Goal: Task Accomplishment & Management: Complete application form

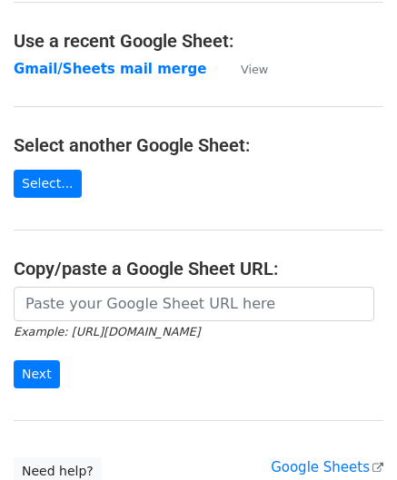
scroll to position [182, 0]
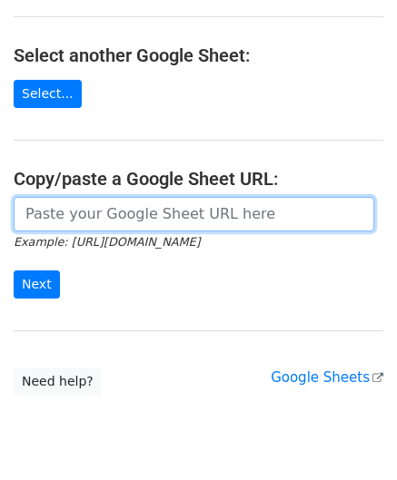
click at [228, 215] on input "url" at bounding box center [194, 214] width 360 height 34
paste input "https://docs.google.com/spreadsheets/d/1GiL9SvoD7QH_dpw-MvhevN3BIfl75DbsxqJU6ls…"
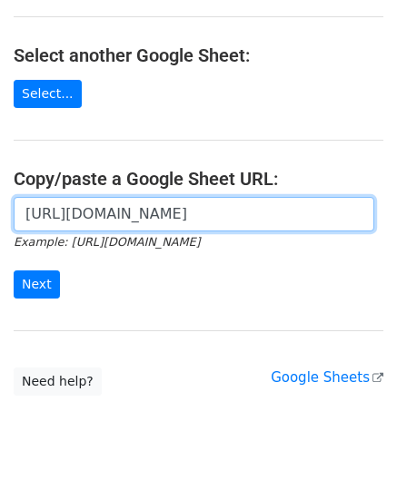
scroll to position [0, 395]
type input "https://docs.google.com/spreadsheets/d/1GiL9SvoD7QH_dpw-MvhevN3BIfl75DbsxqJU6ls…"
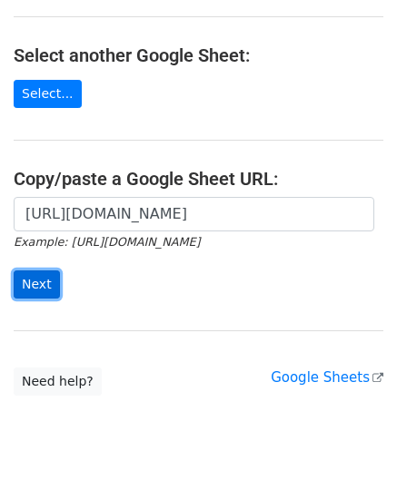
click at [49, 275] on input "Next" at bounding box center [37, 285] width 46 height 28
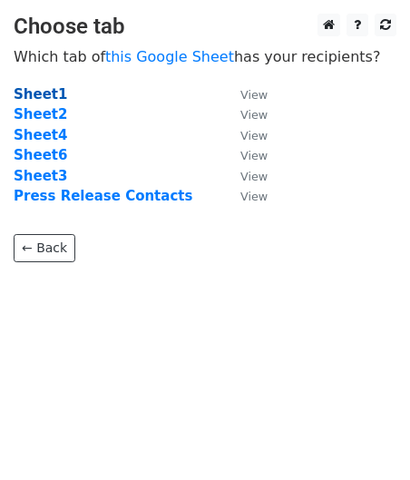
click at [41, 98] on strong "Sheet1" at bounding box center [41, 94] width 54 height 16
click at [26, 103] on td "Sheet1" at bounding box center [118, 94] width 209 height 21
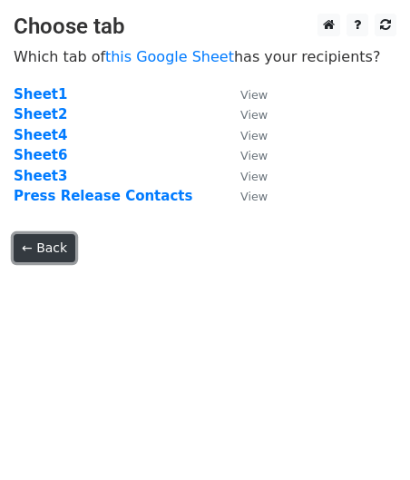
click at [67, 249] on link "← Back" at bounding box center [45, 248] width 62 height 28
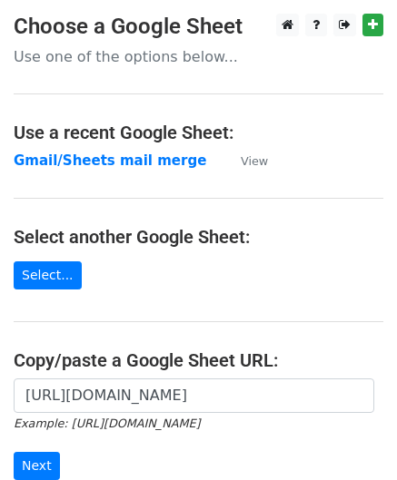
scroll to position [182, 0]
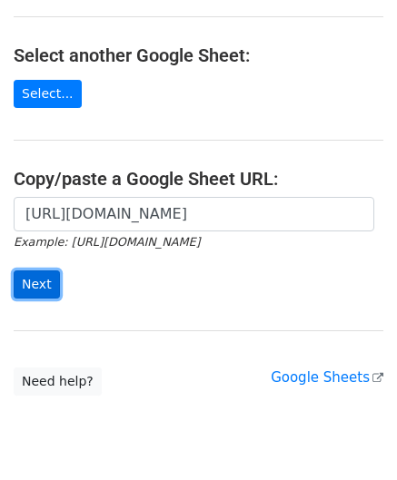
click at [42, 286] on input "Next" at bounding box center [37, 285] width 46 height 28
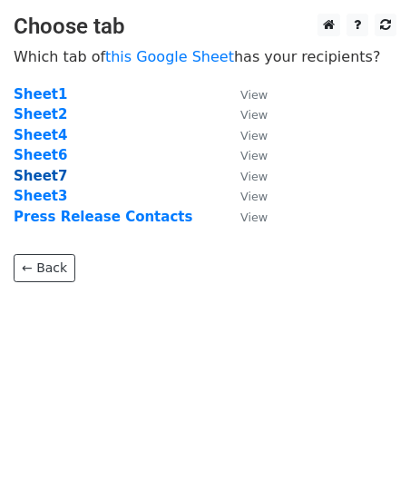
click at [42, 181] on strong "Sheet7" at bounding box center [41, 176] width 54 height 16
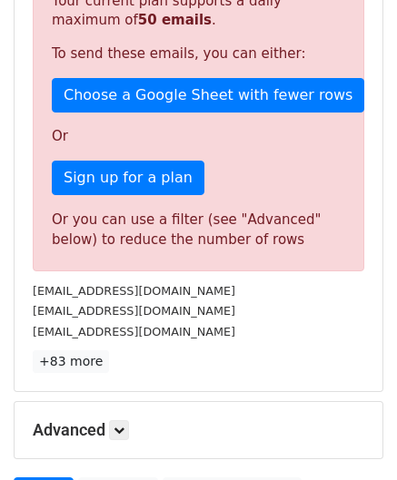
scroll to position [393, 0]
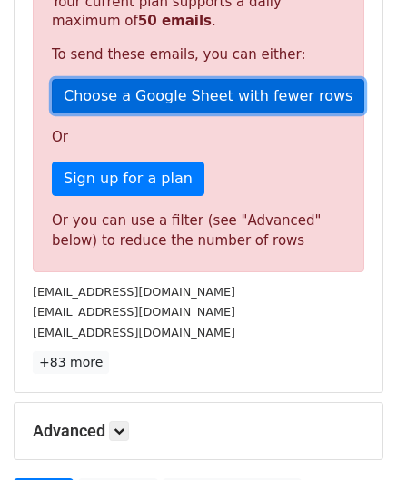
click at [167, 99] on link "Choose a Google Sheet with fewer rows" at bounding box center [208, 96] width 312 height 34
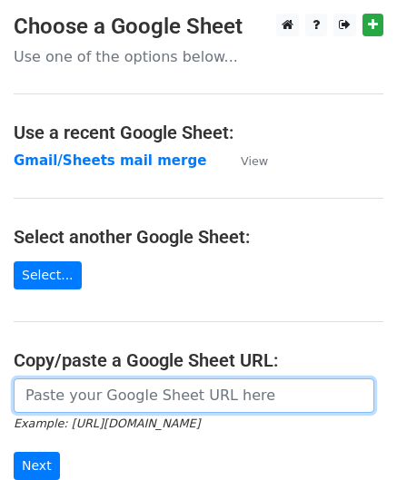
click at [114, 400] on input "url" at bounding box center [194, 396] width 360 height 34
paste input "[URL][DOMAIN_NAME]"
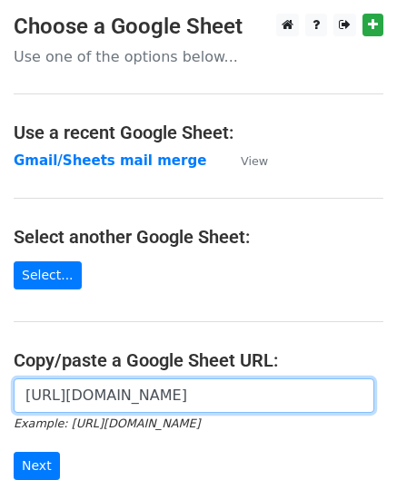
scroll to position [0, 536]
type input "https://docs.google.com/spreadsheets/d/1GiL9SvoD7QH_dpw-MvhevN3BIfl75DbsxqJU6ls…"
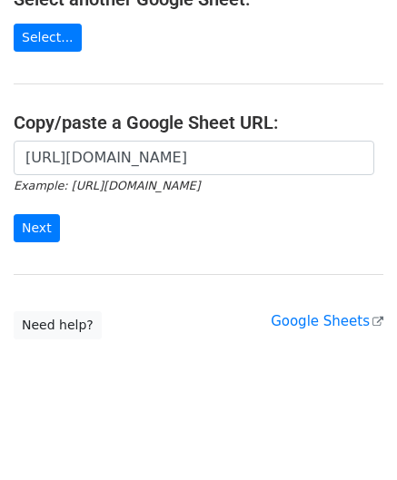
scroll to position [238, 0]
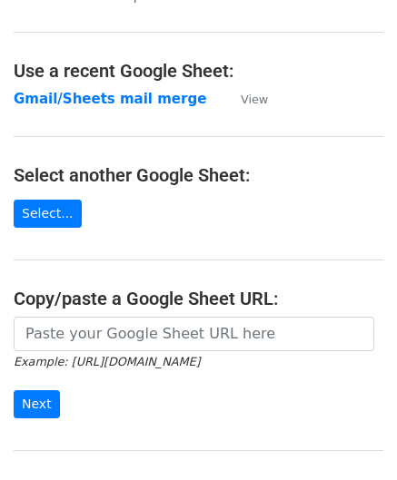
scroll to position [91, 0]
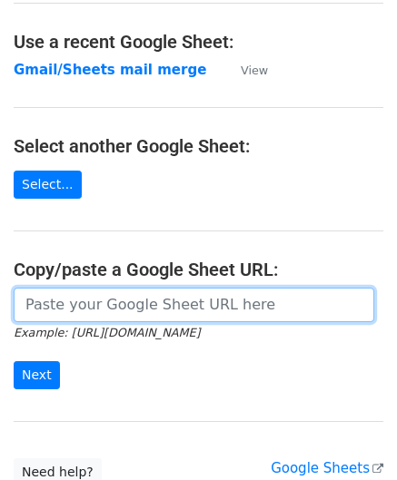
click at [120, 308] on input "url" at bounding box center [194, 305] width 360 height 34
click at [122, 307] on input "url" at bounding box center [194, 305] width 360 height 34
paste input "https://docs.google.com/spreadsheets/d/1GiL9SvoD7QH_dpw-MvhevN3BIfl75DbsxqJU6ls…"
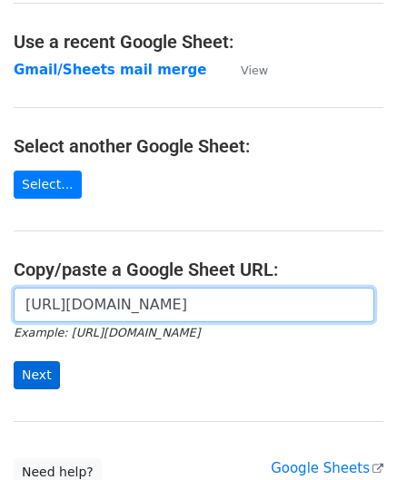
type input "https://docs.google.com/spreadsheets/d/1GiL9SvoD7QH_dpw-MvhevN3BIfl75DbsxqJU6ls…"
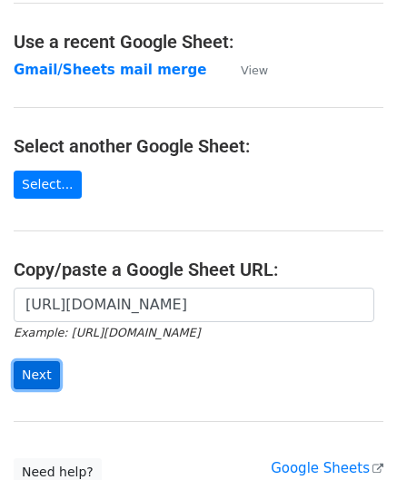
click at [44, 365] on input "Next" at bounding box center [37, 375] width 46 height 28
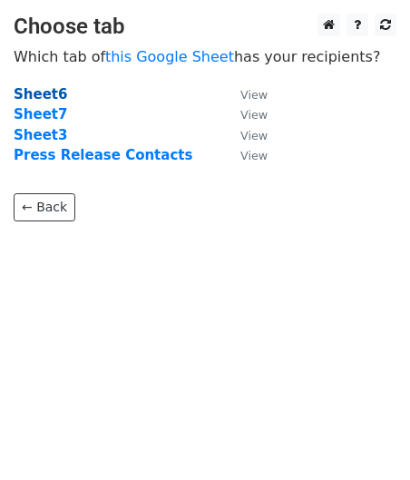
click at [42, 95] on strong "Sheet6" at bounding box center [41, 94] width 54 height 16
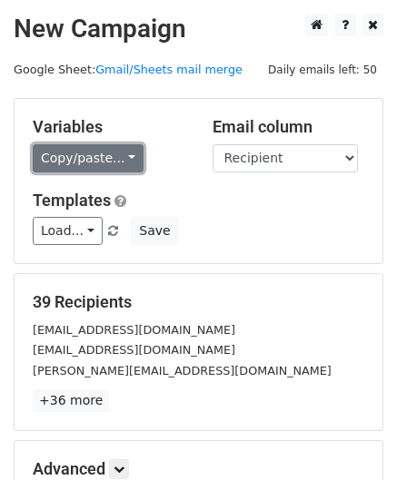
click at [127, 161] on link "Copy/paste..." at bounding box center [88, 158] width 111 height 28
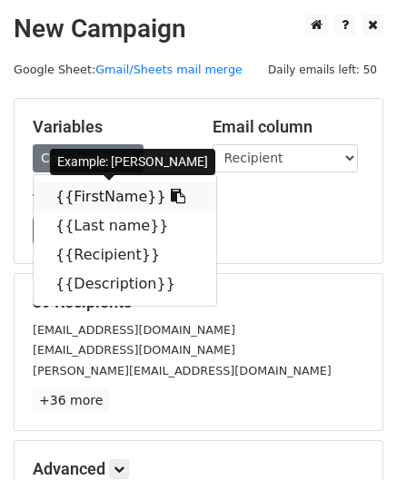
click at [127, 200] on link "{{FirstName}}" at bounding box center [125, 196] width 182 height 29
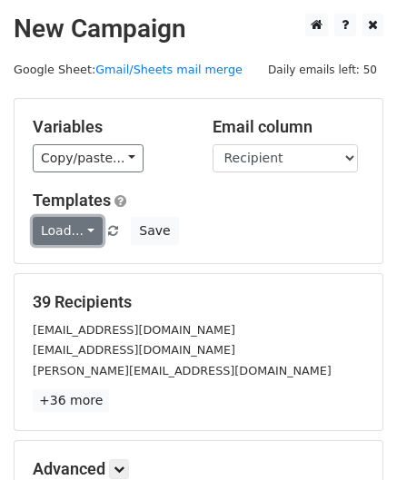
click at [89, 234] on link "Load..." at bounding box center [68, 231] width 70 height 28
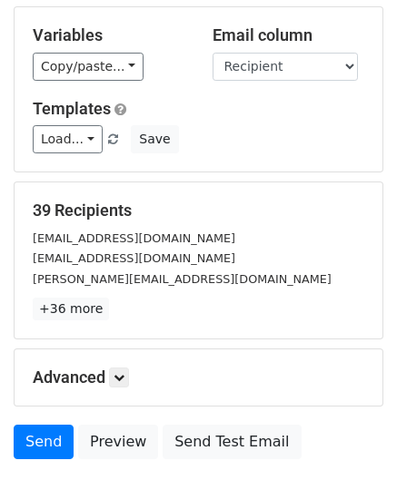
scroll to position [182, 0]
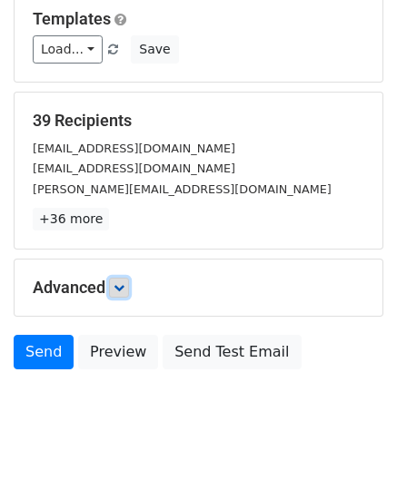
click at [116, 287] on icon at bounding box center [118, 287] width 11 height 11
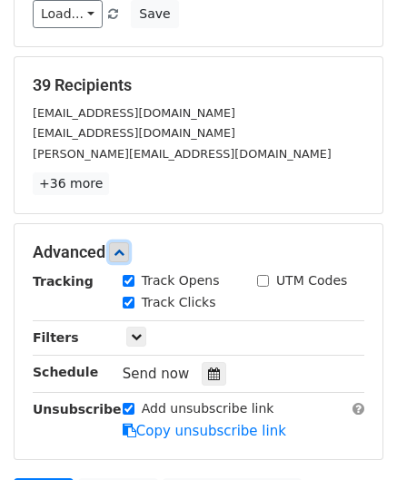
scroll to position [308, 0]
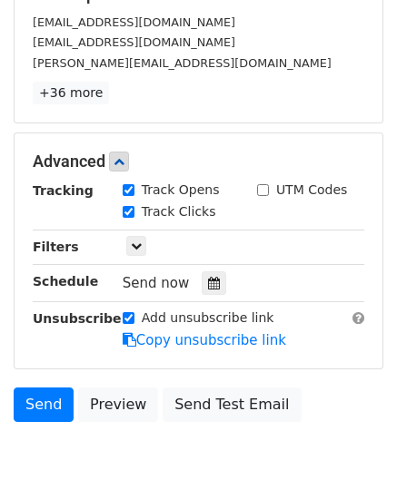
click at [230, 317] on label "Add unsubscribe link" at bounding box center [208, 318] width 133 height 19
click at [134, 317] on input "Add unsubscribe link" at bounding box center [129, 318] width 12 height 12
checkbox input "false"
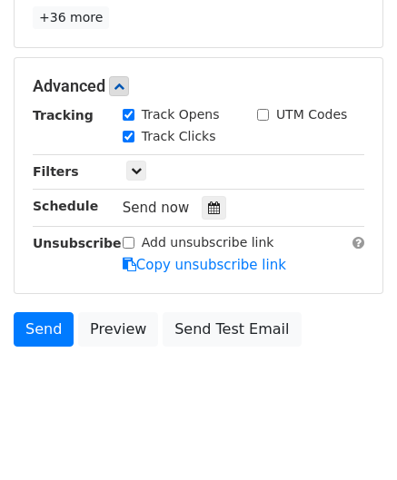
scroll to position [398, 0]
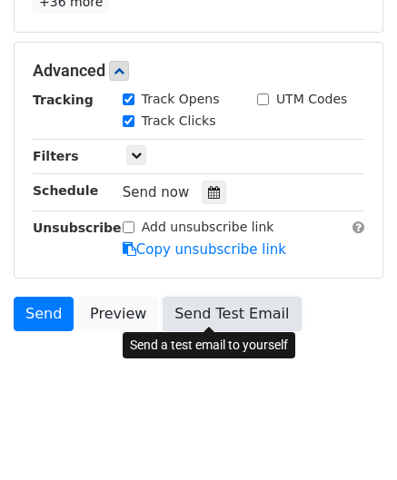
click at [225, 317] on link "Send Test Email" at bounding box center [231, 314] width 138 height 34
click at [221, 311] on link "Send Test Email" at bounding box center [231, 314] width 138 height 34
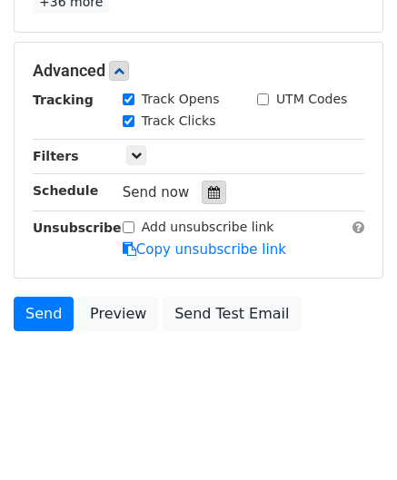
click at [211, 192] on div at bounding box center [214, 193] width 25 height 24
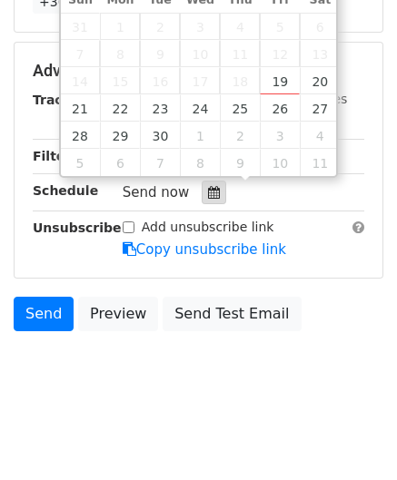
click at [211, 192] on div at bounding box center [214, 193] width 25 height 24
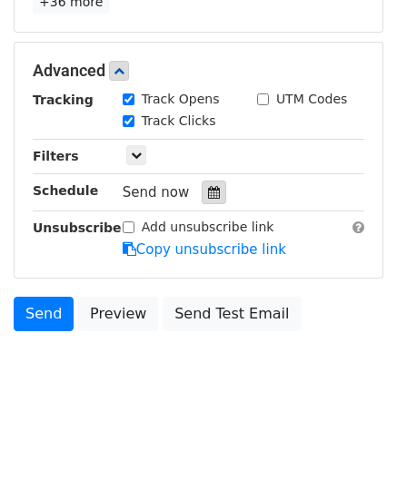
click at [208, 187] on icon at bounding box center [214, 192] width 12 height 13
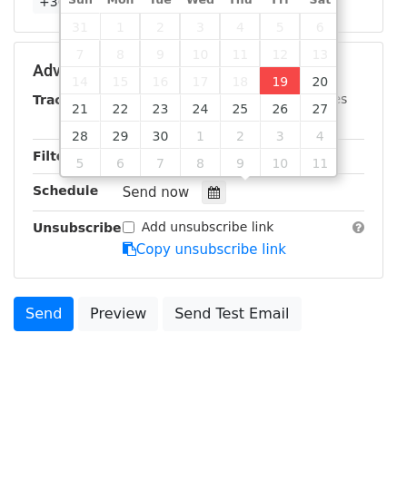
type input "2025-09-19 16:35"
type input "04"
type input "35"
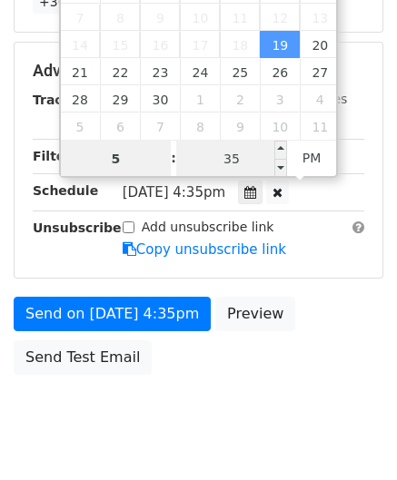
type input "5"
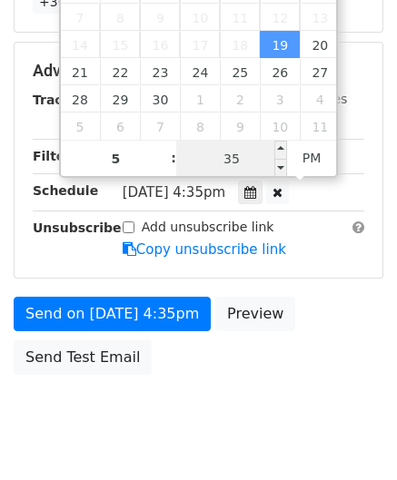
type input "2025-09-19 17:35"
type input "05"
click at [222, 157] on input "35" at bounding box center [231, 159] width 111 height 36
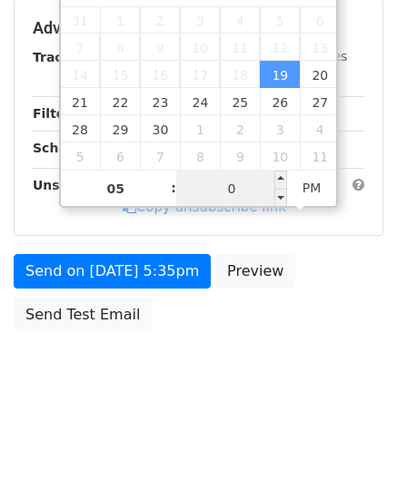
type input "00"
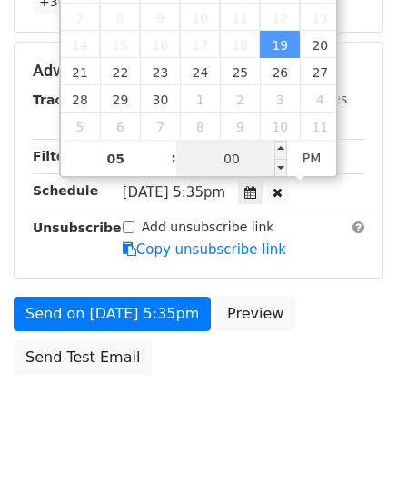
click at [254, 163] on input "00" at bounding box center [231, 159] width 111 height 36
type input "2025-09-19 16:35"
type input "04"
type input "35"
click at [311, 159] on div "September October November December 2025 Sun Mon Tue Wed Thu Fri Sat 31 1 2 3 4…" at bounding box center [199, 48] width 280 height 260
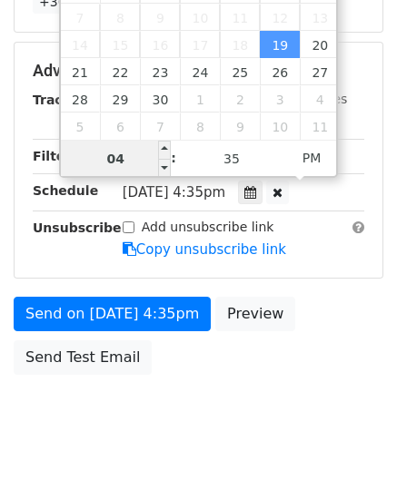
click at [136, 163] on input "04" at bounding box center [116, 159] width 111 height 36
type input "2025-09-19 17:35"
type input "05"
click at [161, 148] on span at bounding box center [164, 150] width 13 height 18
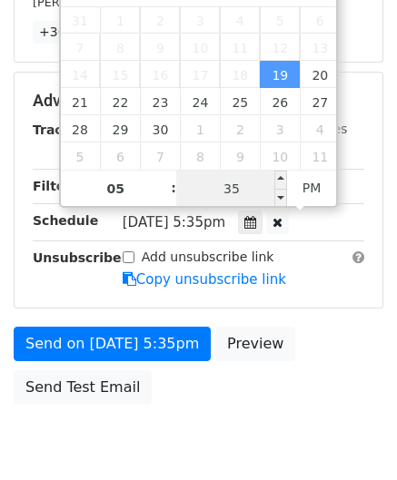
click at [256, 216] on icon at bounding box center [250, 222] width 12 height 13
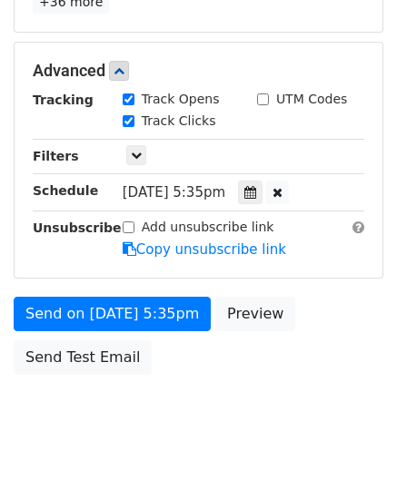
click at [215, 190] on span "Fri, Sep 19, 5:35pm" at bounding box center [174, 192] width 103 height 16
drag, startPoint x: 281, startPoint y: 188, endPoint x: 284, endPoint y: 226, distance: 38.2
click at [284, 226] on div "Tracking Track Opens UTM Codes Track Clicks Filters Only include spreadsheet ro…" at bounding box center [198, 175] width 331 height 170
click at [256, 193] on icon at bounding box center [250, 192] width 12 height 13
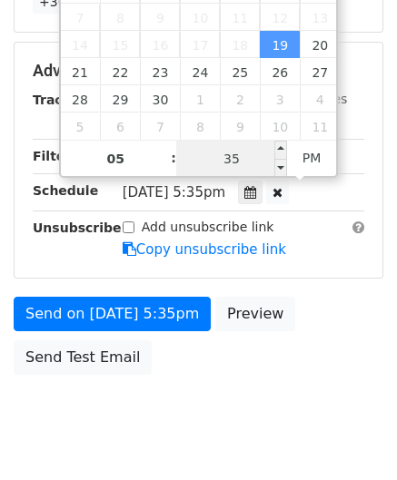
click at [238, 158] on input "35" at bounding box center [231, 159] width 111 height 36
type input "00"
type input "2025-09-19 17:00"
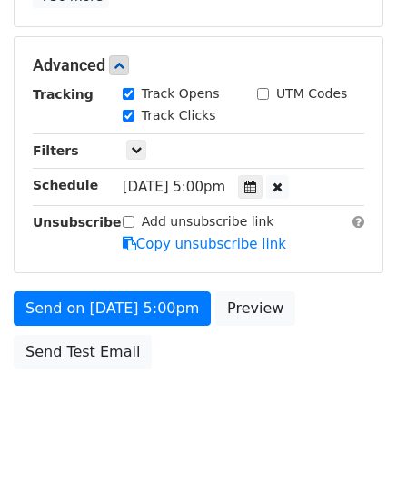
scroll to position [441, 0]
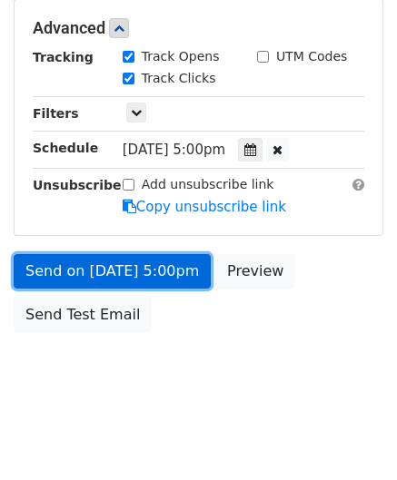
click at [127, 264] on link "Send on Sep 19 at 5:00pm" at bounding box center [112, 271] width 197 height 34
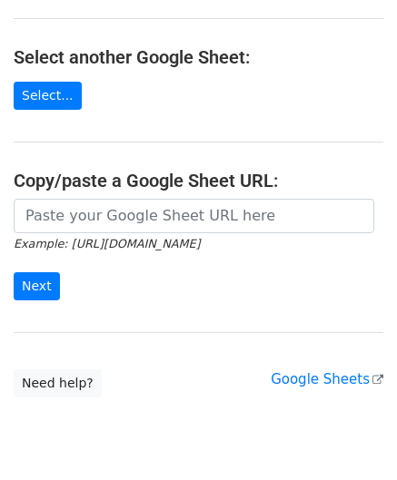
scroll to position [182, 0]
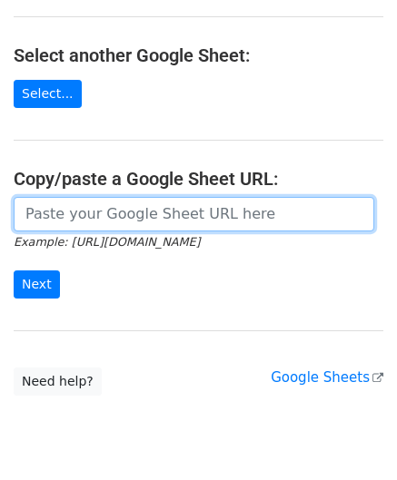
click at [200, 209] on input "url" at bounding box center [194, 214] width 360 height 34
paste input "https://docs.google.com/spreadsheets/d/1GiL9SvoD7QH_dpw-MvhevN3BIfl75DbsxqJU6ls…"
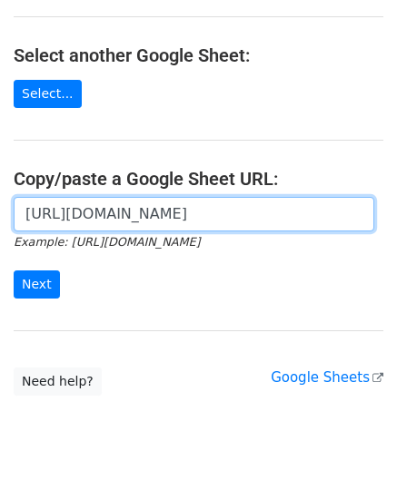
scroll to position [0, 536]
type input "https://docs.google.com/spreadsheets/d/1GiL9SvoD7QH_dpw-MvhevN3BIfl75DbsxqJU6ls…"
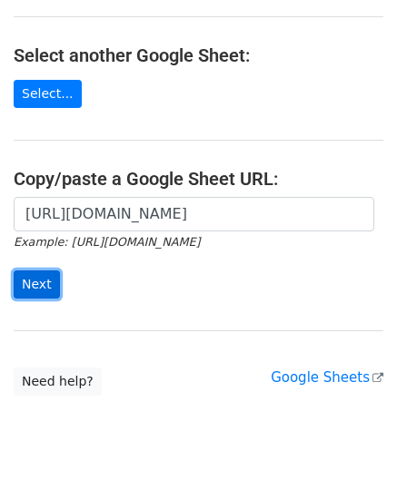
click at [45, 279] on input "Next" at bounding box center [37, 285] width 46 height 28
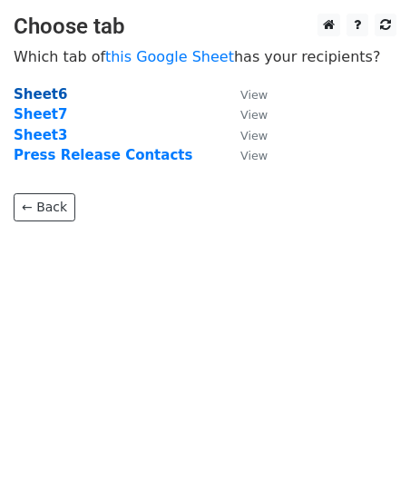
click at [42, 95] on strong "Sheet6" at bounding box center [41, 94] width 54 height 16
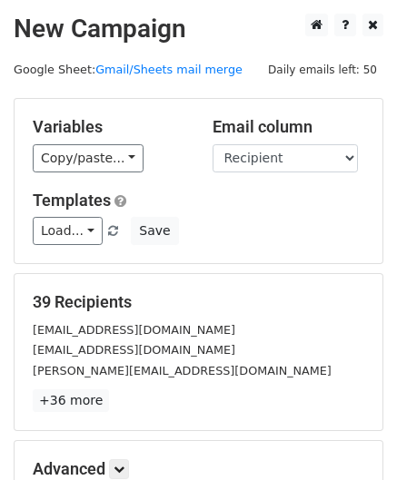
scroll to position [91, 0]
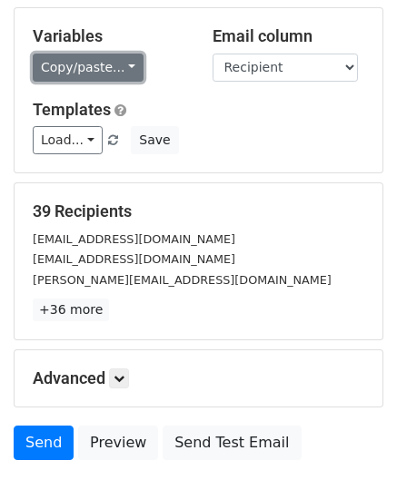
click at [81, 72] on link "Copy/paste..." at bounding box center [88, 68] width 111 height 28
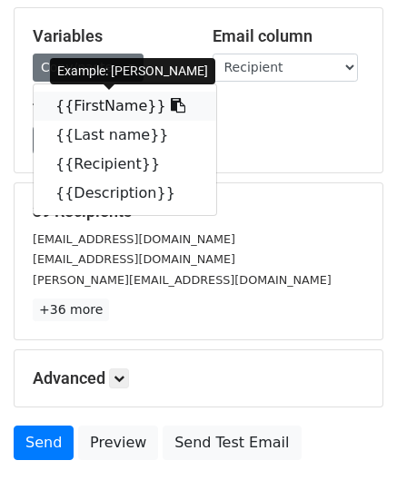
click at [89, 110] on link "{{FirstName}}" at bounding box center [125, 106] width 182 height 29
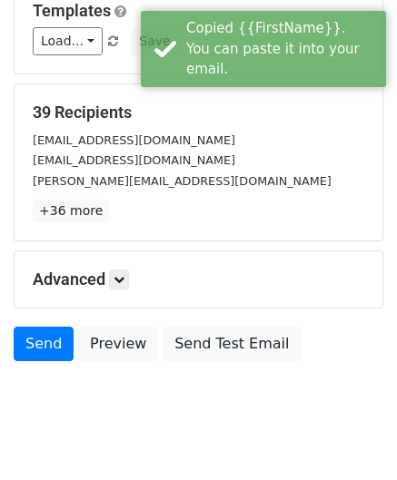
scroll to position [221, 0]
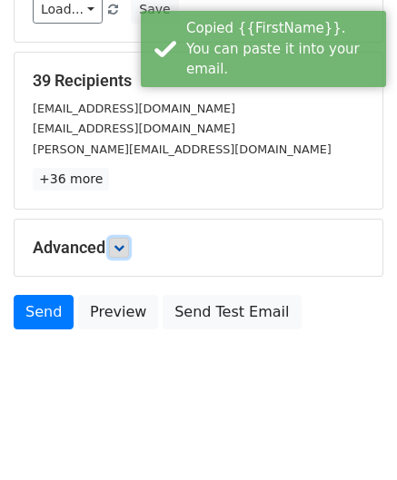
click at [124, 244] on icon at bounding box center [118, 247] width 11 height 11
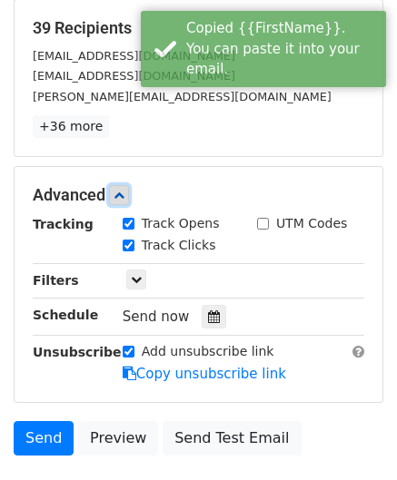
scroll to position [312, 0]
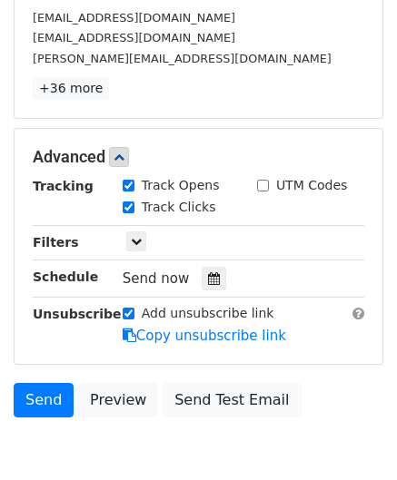
click at [180, 311] on label "Add unsubscribe link" at bounding box center [208, 313] width 133 height 19
click at [134, 311] on input "Add unsubscribe link" at bounding box center [129, 314] width 12 height 12
checkbox input "false"
click at [208, 272] on icon at bounding box center [214, 278] width 12 height 13
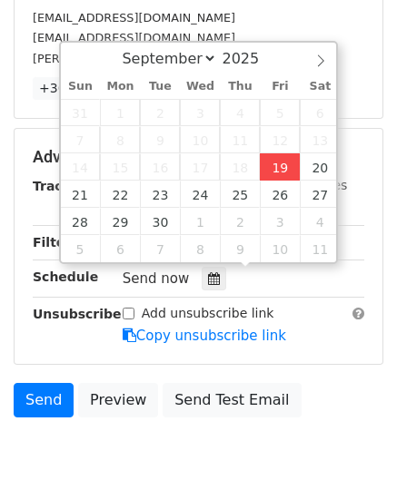
type input "2025-09-19 16:46"
type input "04"
type input "46"
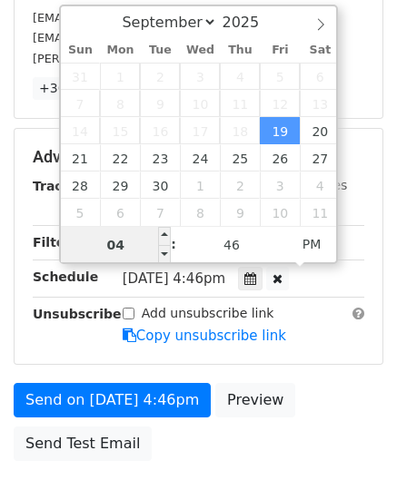
type input "5"
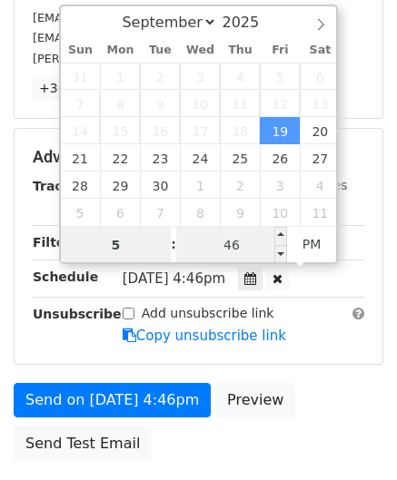
type input "2025-09-19 17:46"
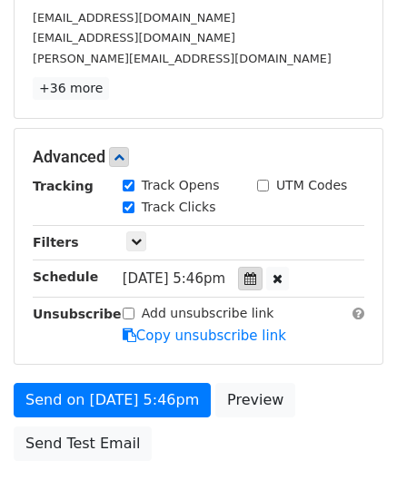
click at [256, 272] on icon at bounding box center [250, 278] width 12 height 13
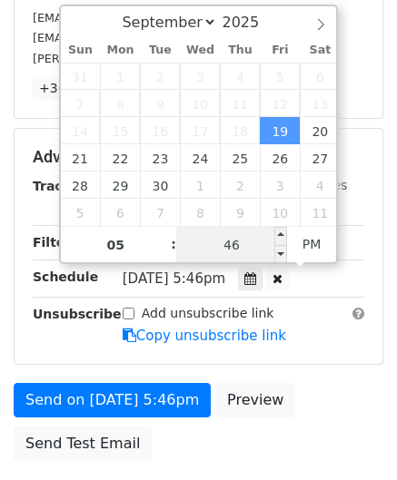
click at [231, 242] on input "46" at bounding box center [231, 245] width 111 height 36
type input "00"
type input "2025-09-19 17:00"
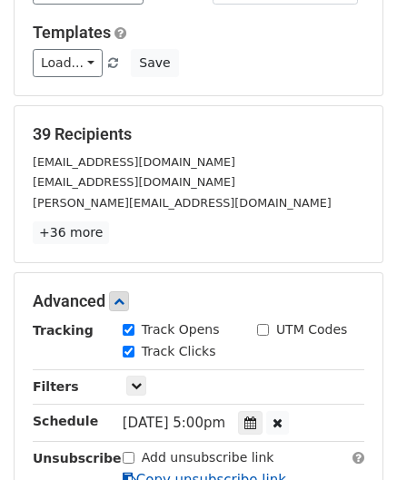
scroll to position [131, 0]
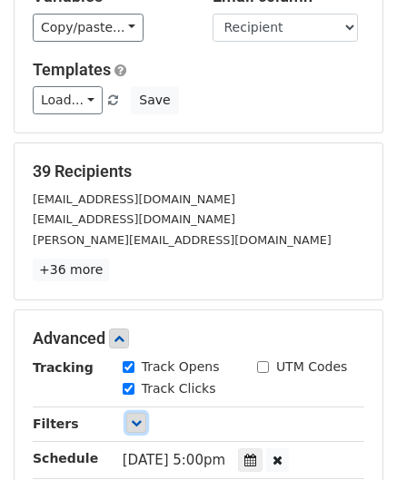
click at [143, 422] on link at bounding box center [136, 423] width 20 height 20
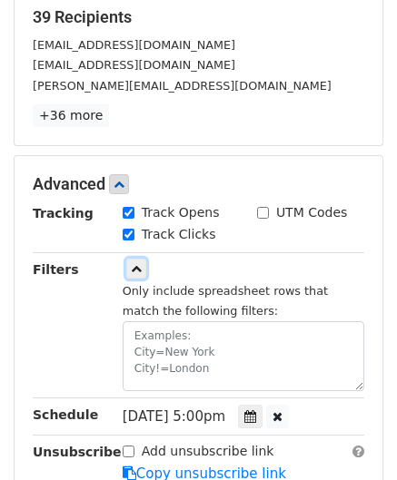
scroll to position [312, 0]
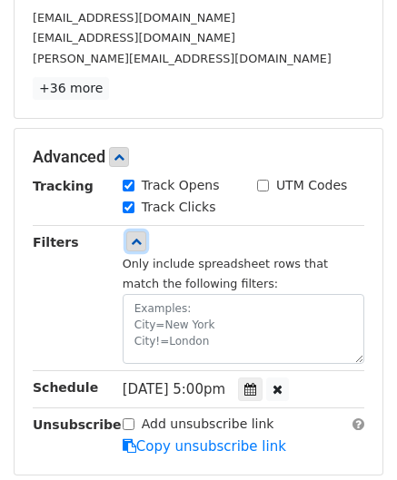
click at [138, 242] on icon at bounding box center [136, 241] width 11 height 11
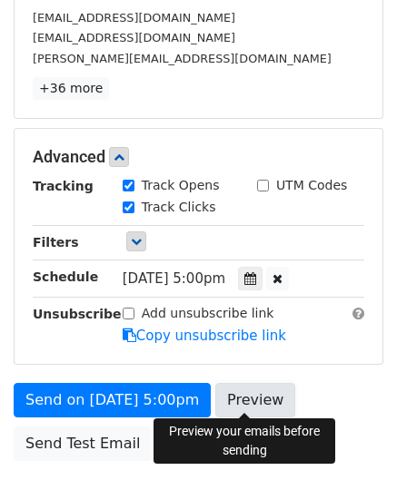
click at [247, 388] on link "Preview" at bounding box center [255, 400] width 80 height 34
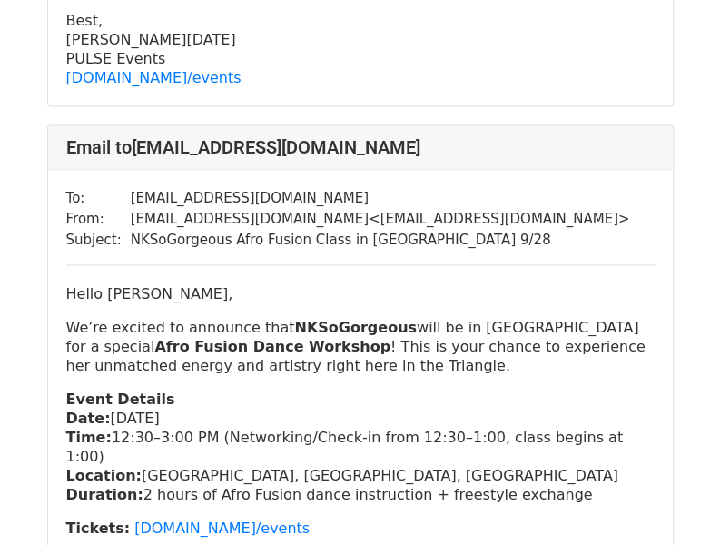
scroll to position [817, 0]
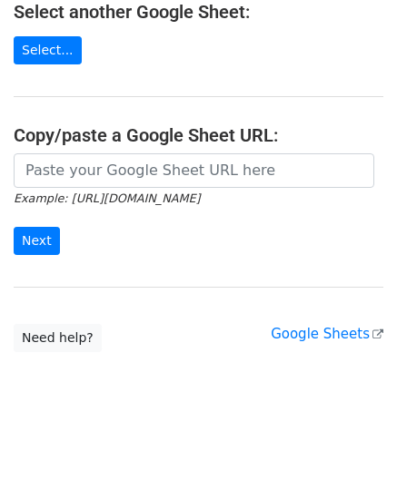
scroll to position [238, 0]
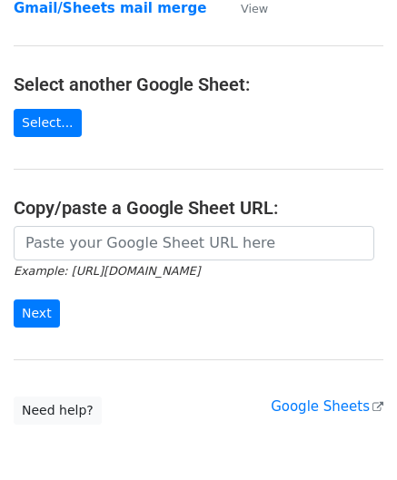
scroll to position [182, 0]
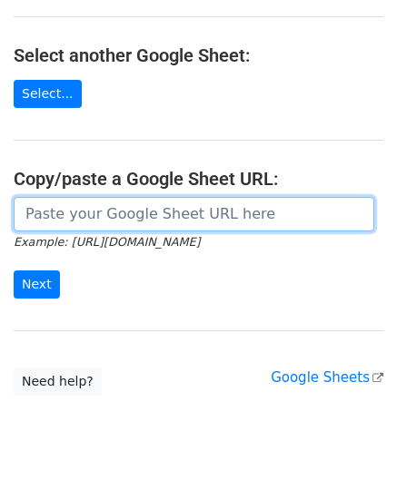
click at [113, 214] on input "url" at bounding box center [194, 214] width 360 height 34
paste input "[URL][DOMAIN_NAME]"
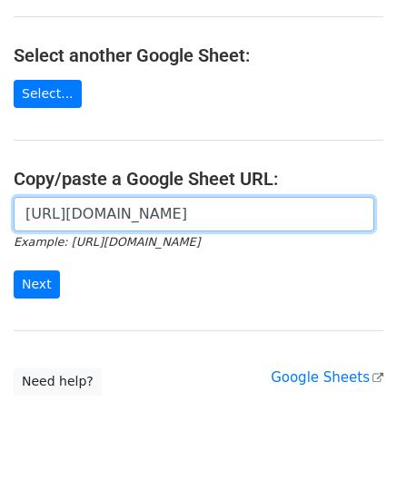
scroll to position [0, 536]
type input "[URL][DOMAIN_NAME]"
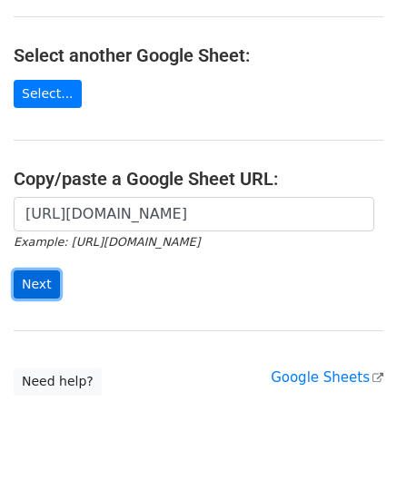
scroll to position [0, 0]
click at [51, 283] on input "Next" at bounding box center [37, 285] width 46 height 28
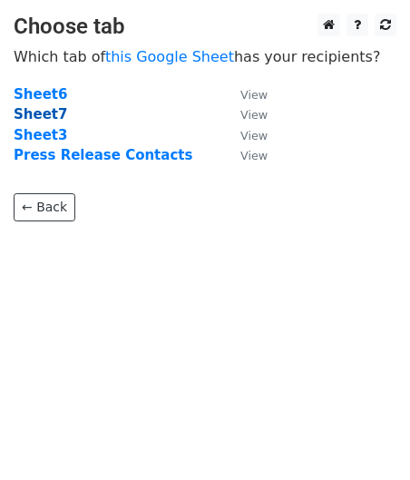
click at [38, 115] on strong "Sheet7" at bounding box center [41, 114] width 54 height 16
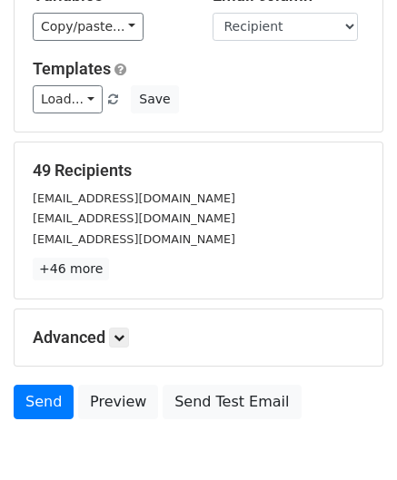
scroll to position [91, 0]
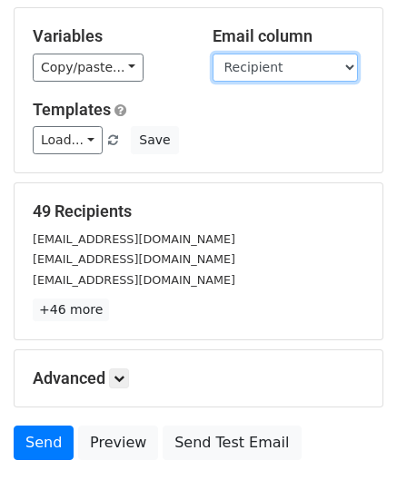
click at [265, 66] on select "FirstName Lastname Recipient Description" at bounding box center [284, 68] width 145 height 28
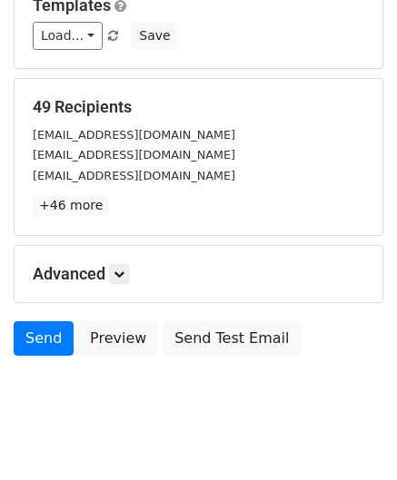
scroll to position [221, 0]
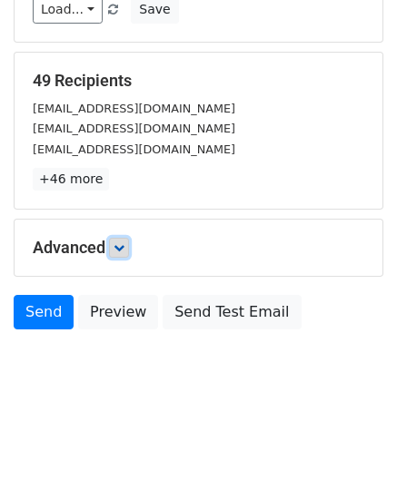
click at [123, 250] on icon at bounding box center [118, 247] width 11 height 11
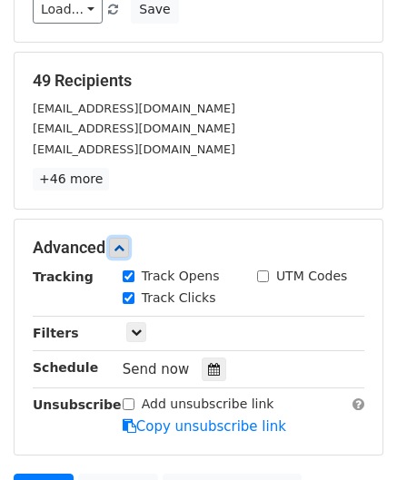
scroll to position [312, 0]
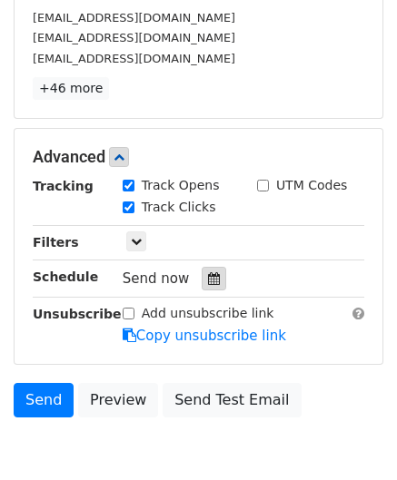
click at [208, 276] on icon at bounding box center [214, 278] width 12 height 13
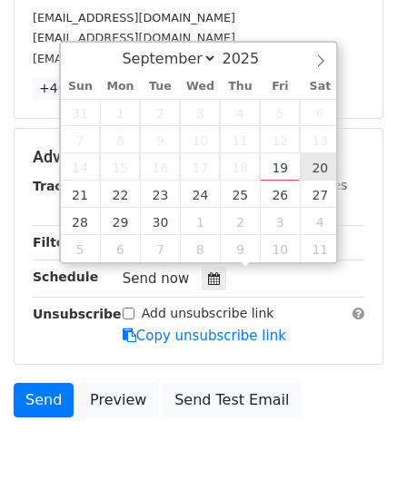
type input "2025-09-20 12:00"
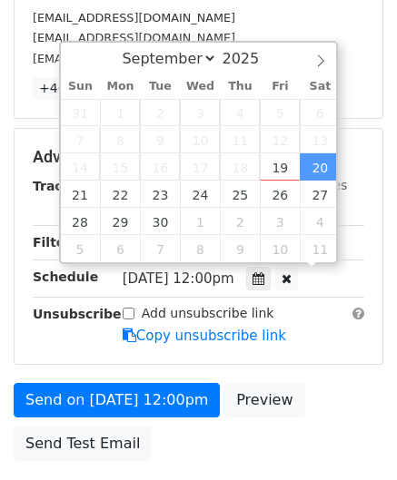
scroll to position [0, 0]
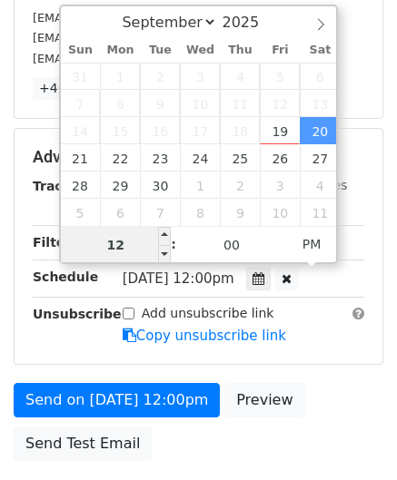
type input "8"
type input "2025-09-20 08:00"
type input "08"
click at [307, 241] on span "PM" at bounding box center [312, 244] width 50 height 36
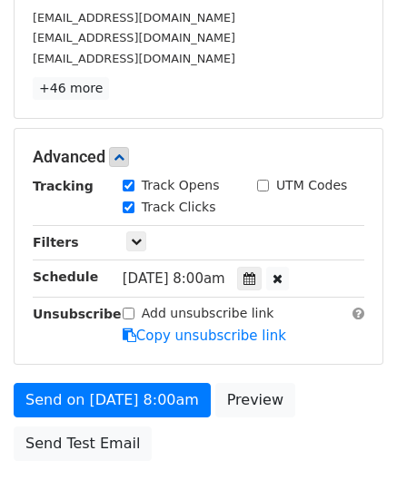
click at [310, 324] on div "Add unsubscribe link Copy unsubscribe link" at bounding box center [243, 325] width 269 height 42
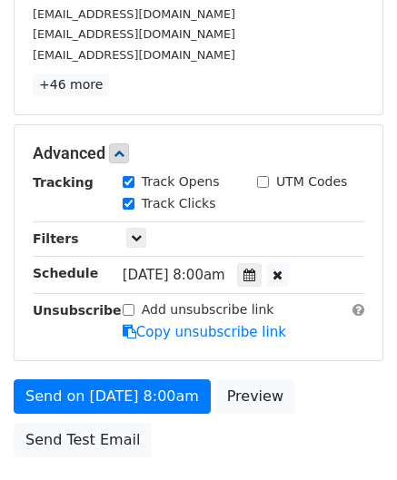
scroll to position [363, 0]
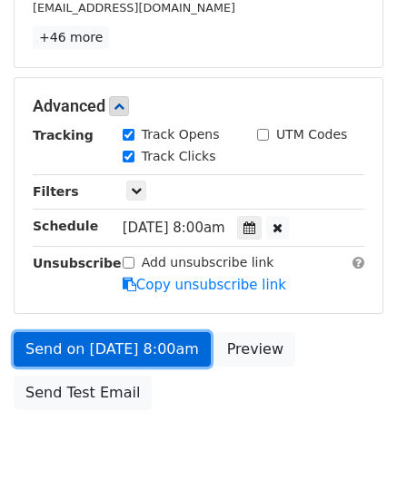
click at [162, 341] on link "Send on Sep 20 at 8:00am" at bounding box center [112, 349] width 197 height 34
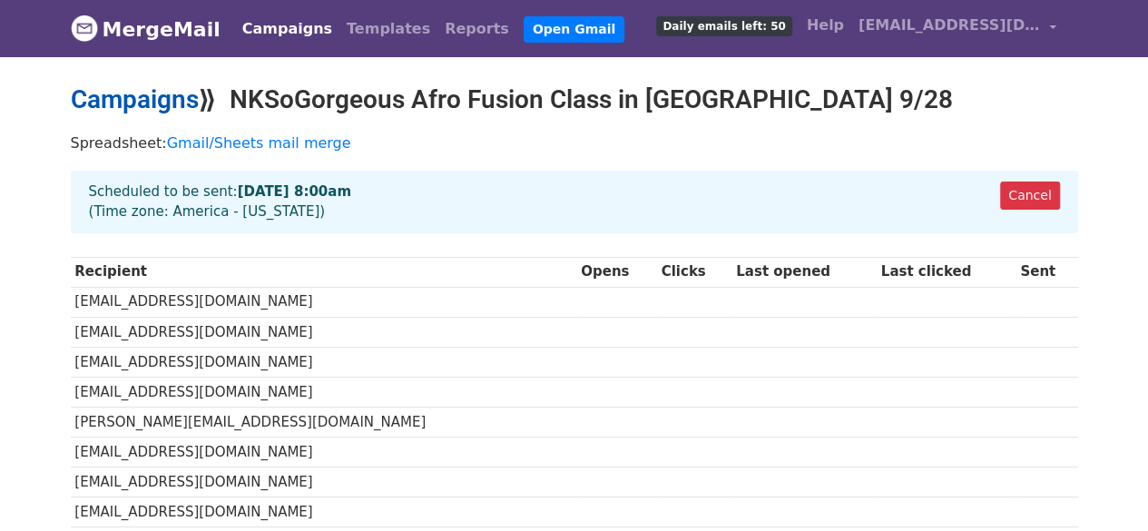
click at [162, 101] on link "Campaigns" at bounding box center [135, 99] width 128 height 30
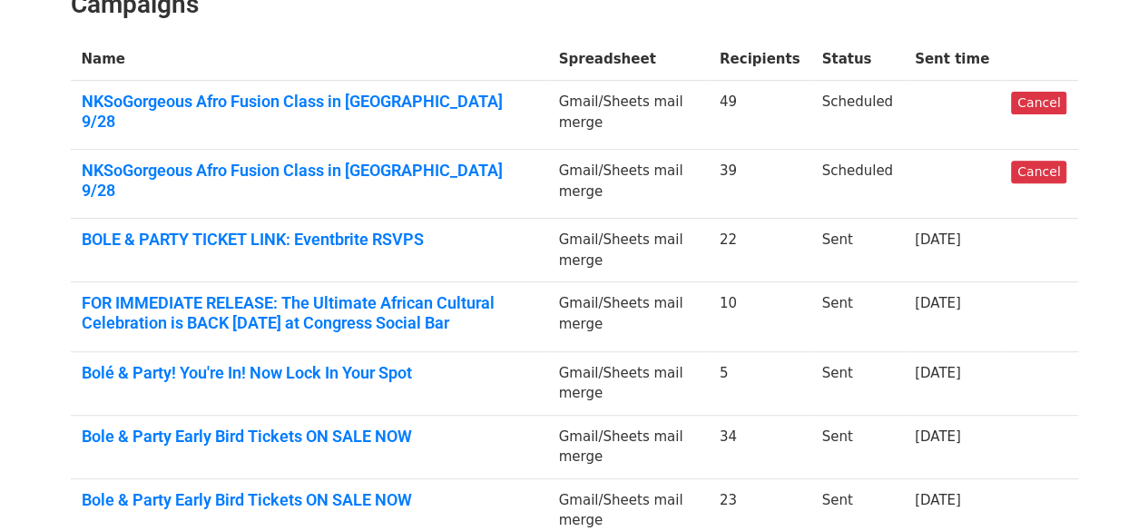
scroll to position [292, 0]
